Goal: Use online tool/utility: Utilize a website feature to perform a specific function

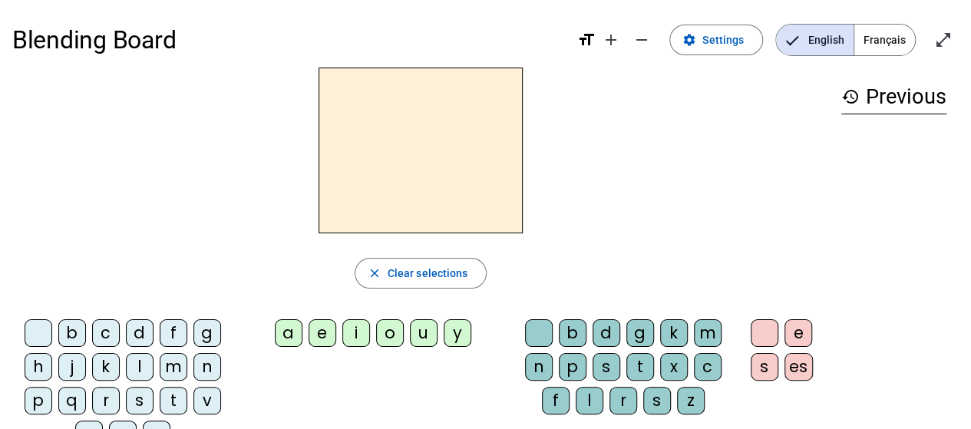
click at [141, 371] on div "l" at bounding box center [140, 367] width 28 height 28
click at [292, 329] on div "a" at bounding box center [289, 333] width 28 height 28
click at [325, 334] on div "e" at bounding box center [322, 333] width 28 height 28
click at [391, 328] on div "o" at bounding box center [390, 333] width 28 height 28
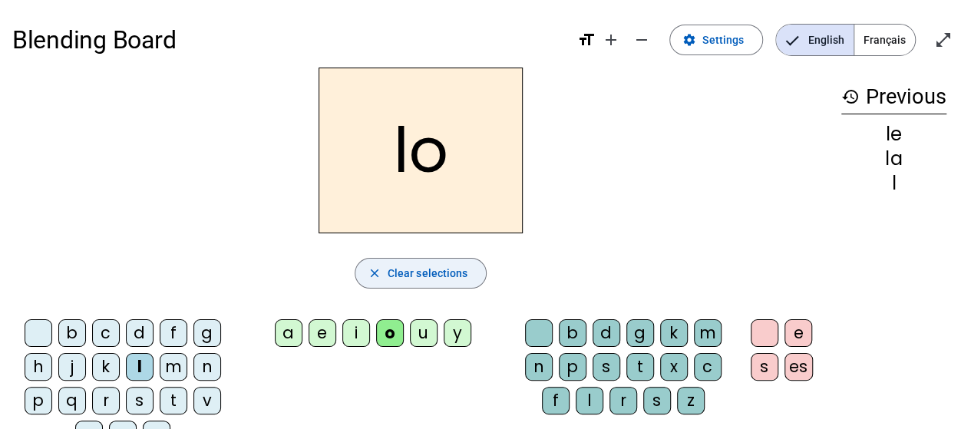
click at [444, 280] on span "Clear selections" at bounding box center [427, 273] width 81 height 18
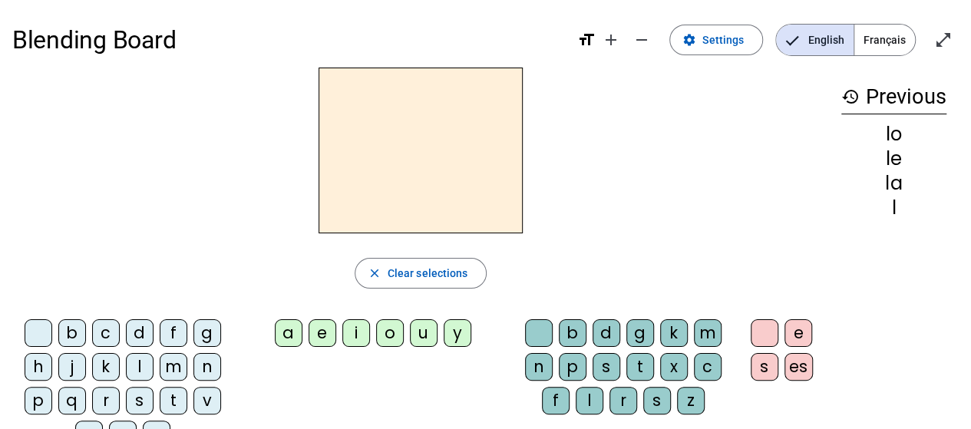
click at [150, 323] on div "d" at bounding box center [140, 333] width 28 height 28
click at [302, 329] on div "a" at bounding box center [289, 333] width 28 height 28
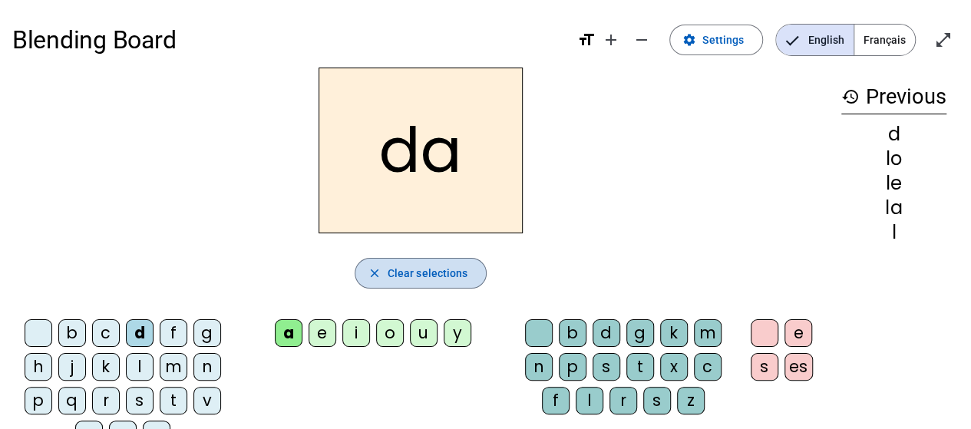
click at [390, 285] on span "button" at bounding box center [420, 273] width 131 height 37
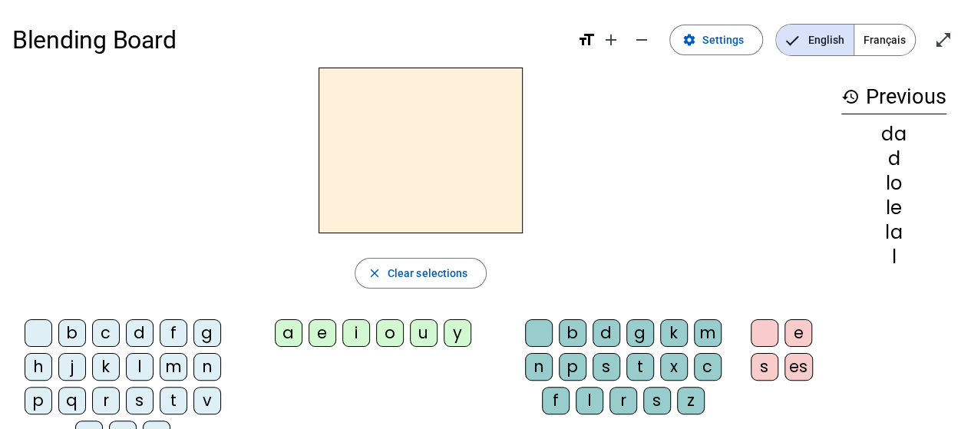
click at [279, 338] on div "a" at bounding box center [289, 333] width 28 height 28
click at [714, 334] on div "m" at bounding box center [708, 333] width 28 height 28
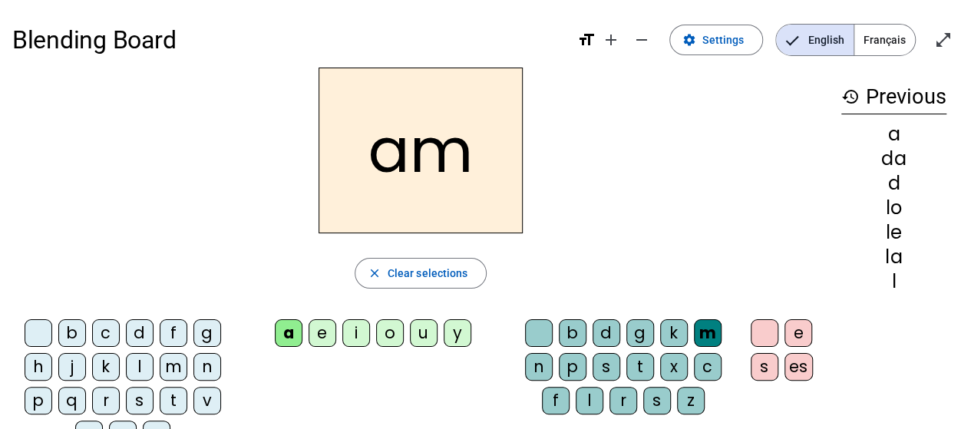
click at [368, 331] on div "i" at bounding box center [356, 333] width 28 height 28
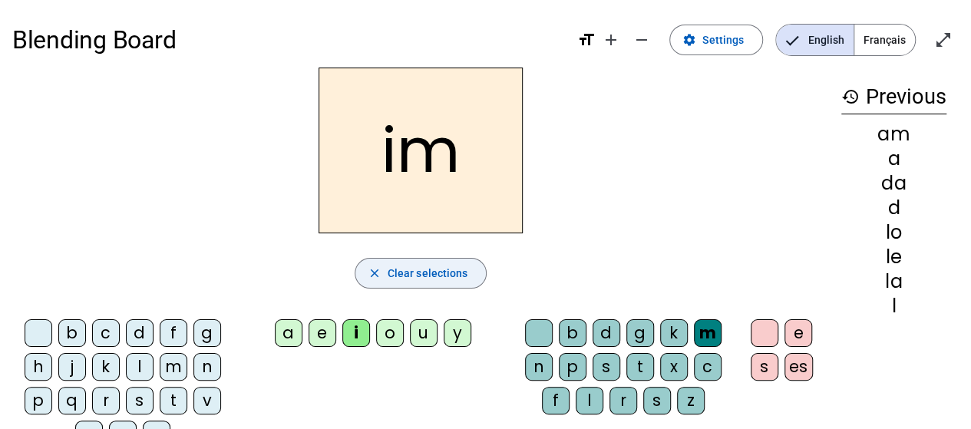
click at [436, 275] on span "Clear selections" at bounding box center [427, 273] width 81 height 18
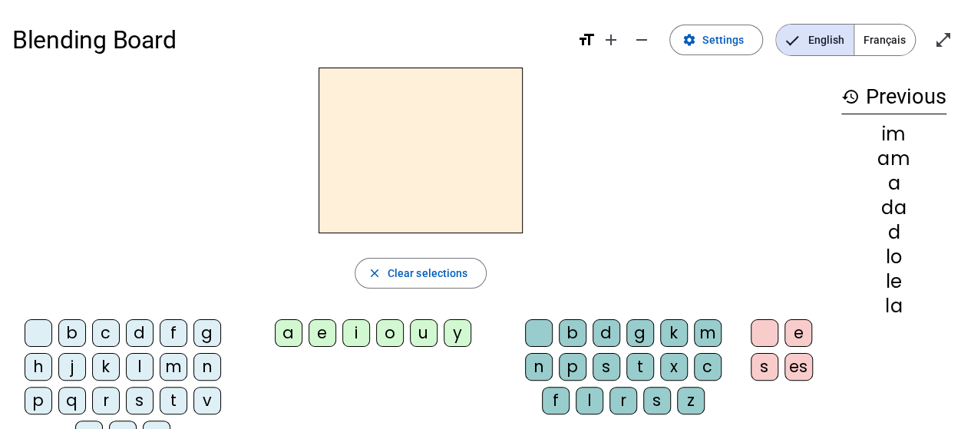
click at [401, 341] on div "o" at bounding box center [390, 333] width 28 height 28
click at [364, 331] on div "i" at bounding box center [356, 333] width 28 height 28
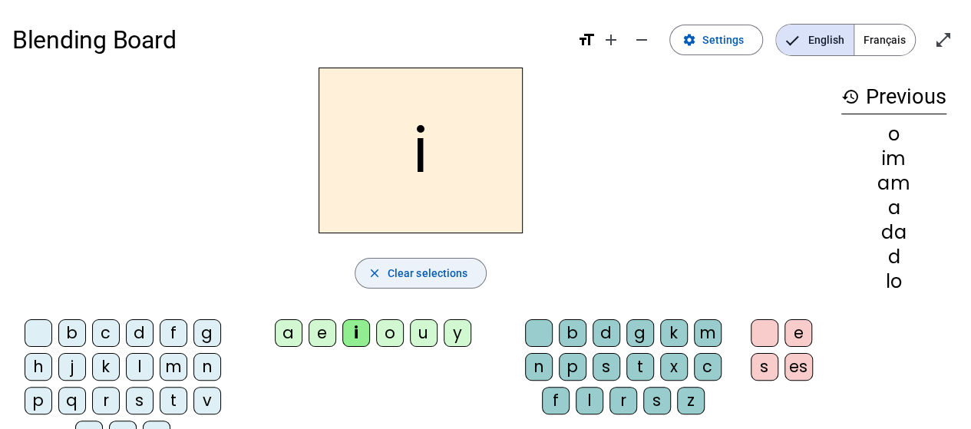
click at [440, 268] on span "Clear selections" at bounding box center [427, 273] width 81 height 18
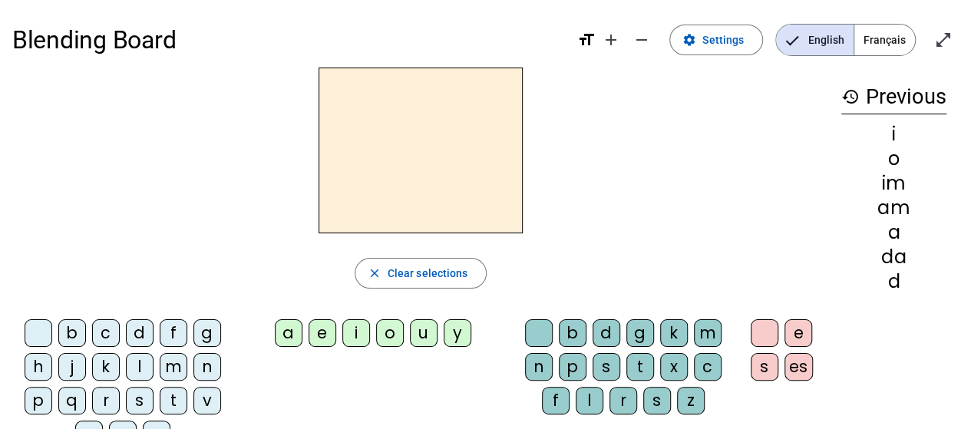
click at [143, 361] on div "l" at bounding box center [140, 367] width 28 height 28
click at [279, 331] on div "a" at bounding box center [289, 333] width 28 height 28
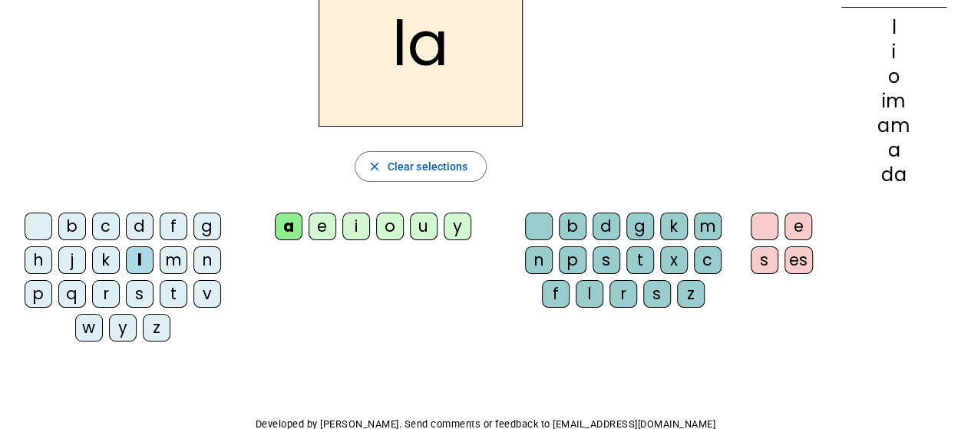
scroll to position [102, 0]
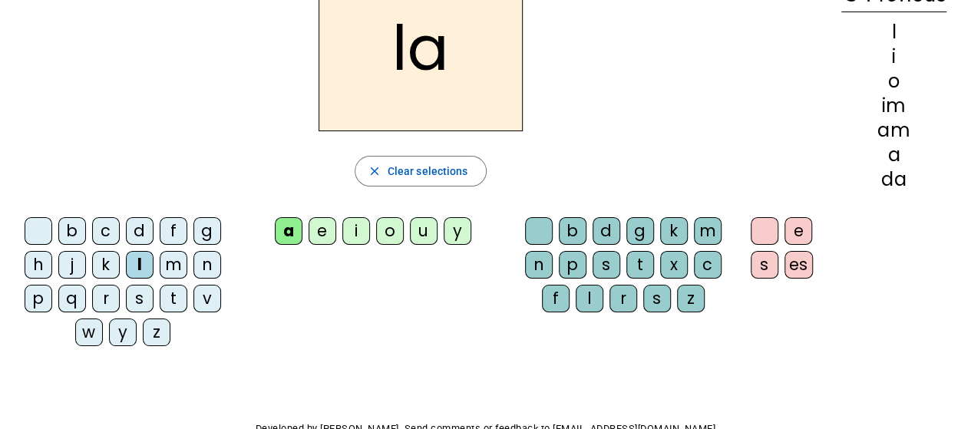
click at [212, 292] on div "v" at bounding box center [207, 299] width 28 height 28
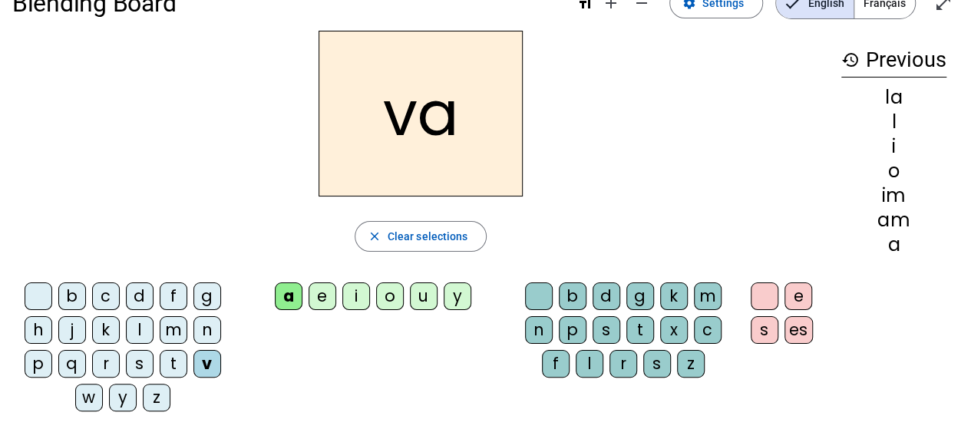
scroll to position [18, 0]
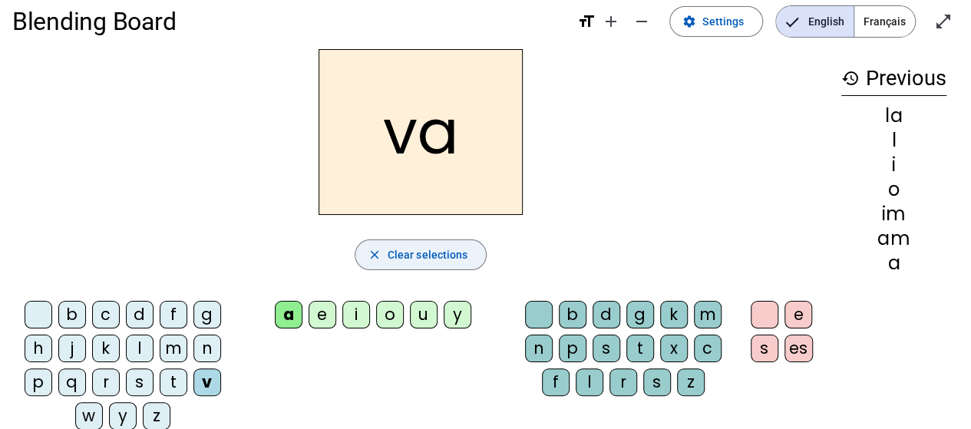
click at [430, 243] on span "button" at bounding box center [420, 254] width 131 height 37
